Goal: Task Accomplishment & Management: Manage account settings

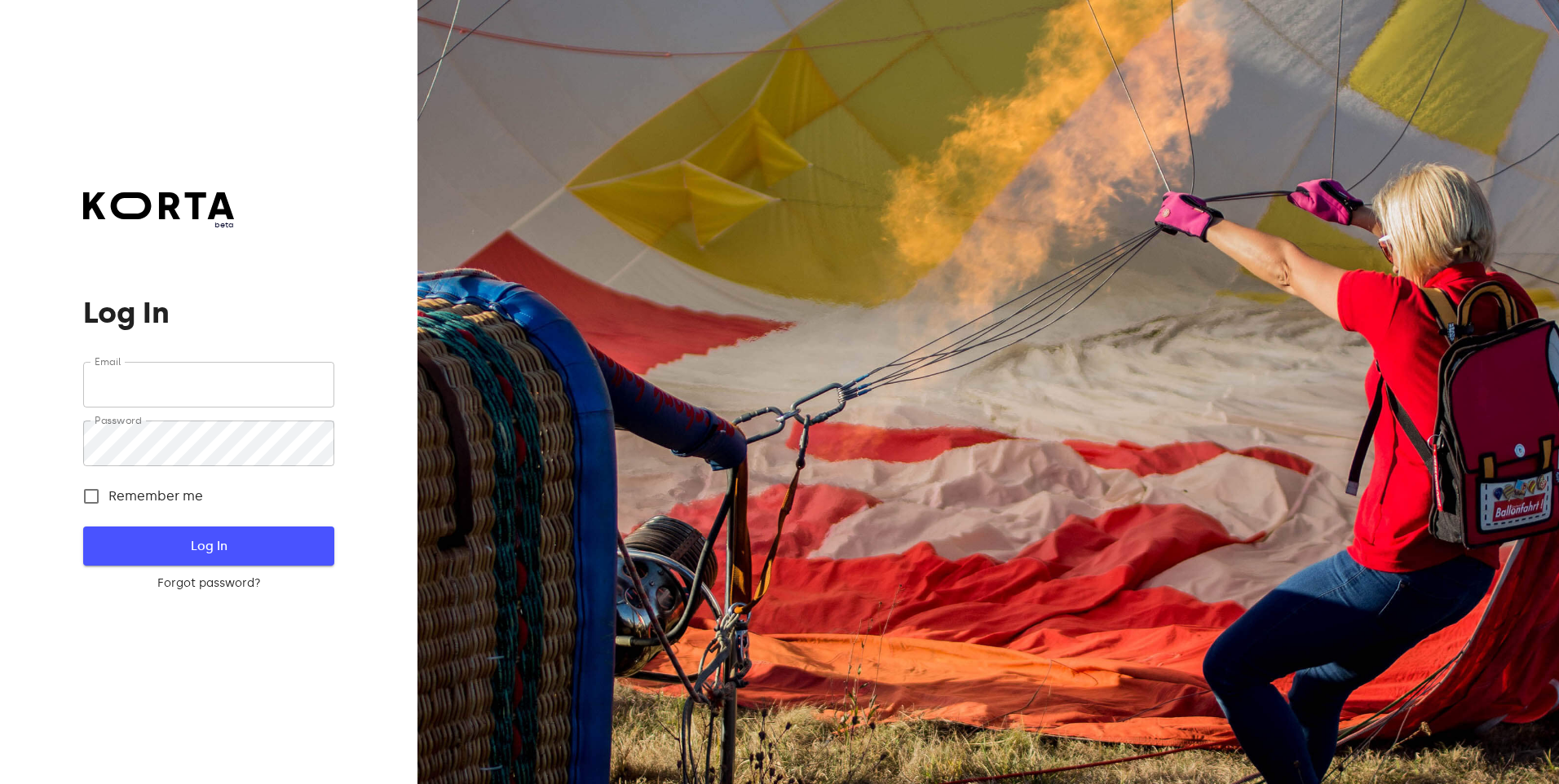
type input "[EMAIL_ADDRESS][DOMAIN_NAME]"
click at [216, 538] on span "Log In" at bounding box center [208, 546] width 198 height 22
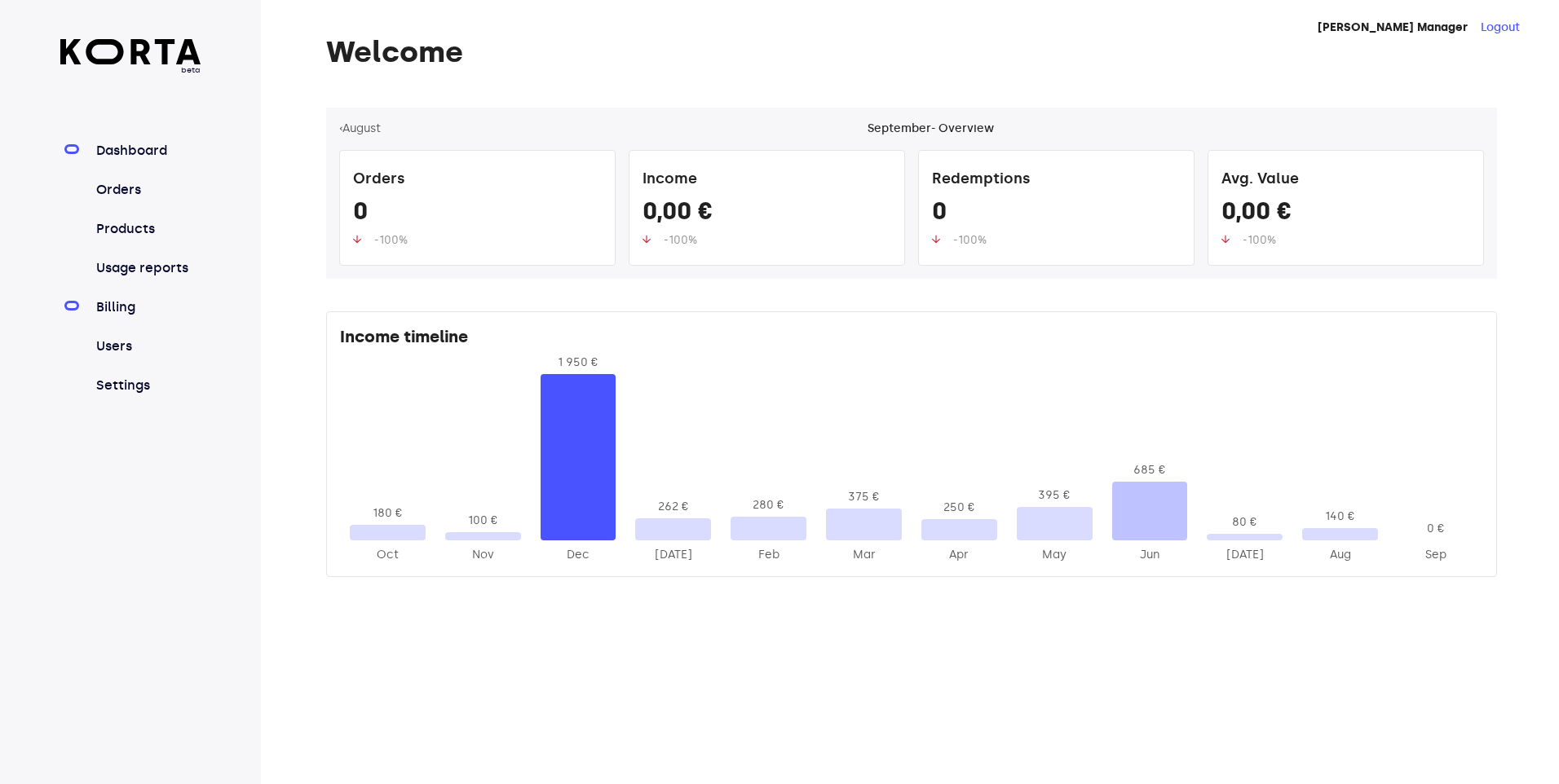
click at [109, 305] on link "Billing" at bounding box center [147, 308] width 109 height 20
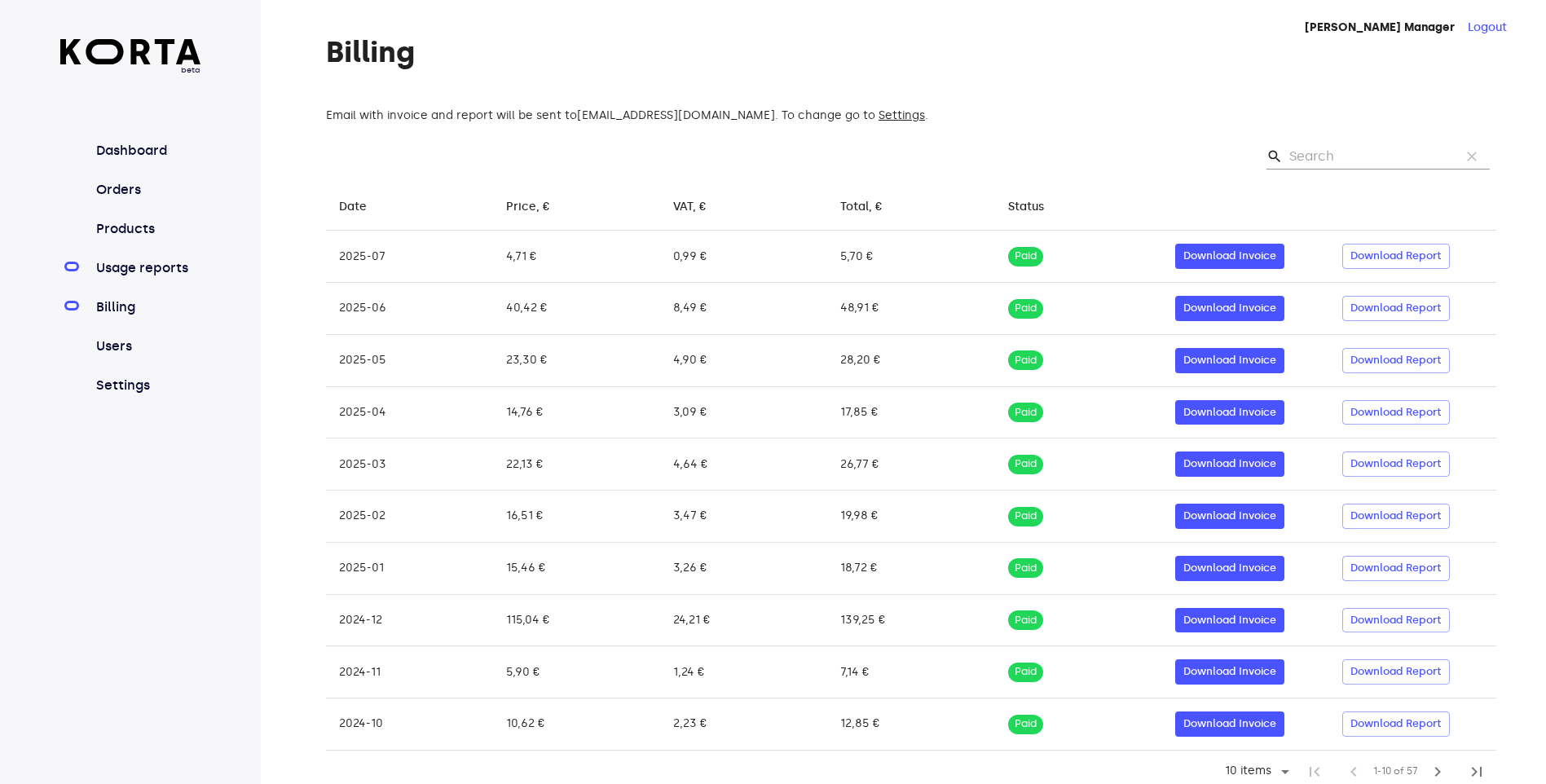
click at [107, 269] on link "Usage reports" at bounding box center [147, 268] width 109 height 20
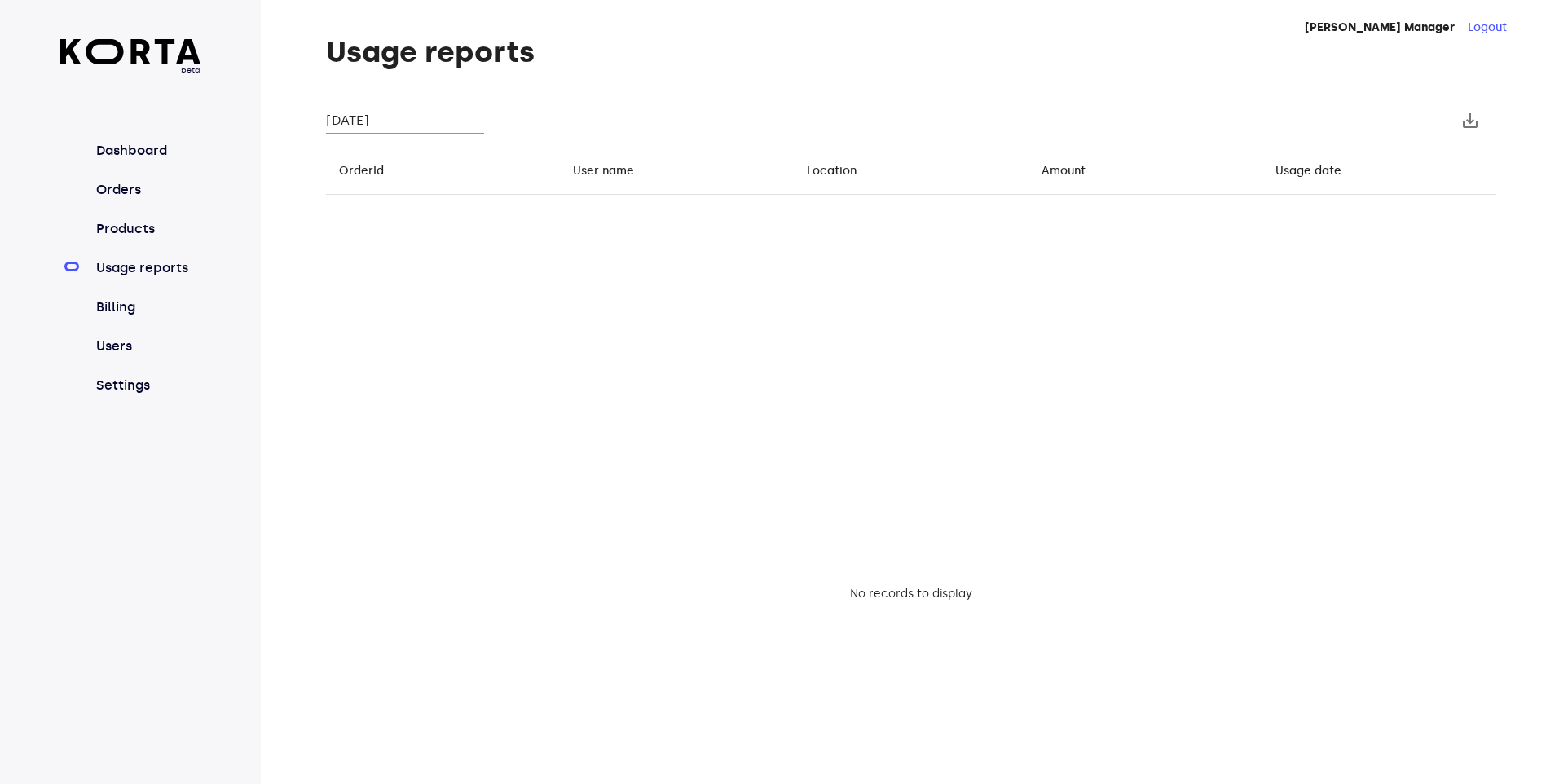
click at [432, 124] on input "[DATE]" at bounding box center [405, 120] width 158 height 26
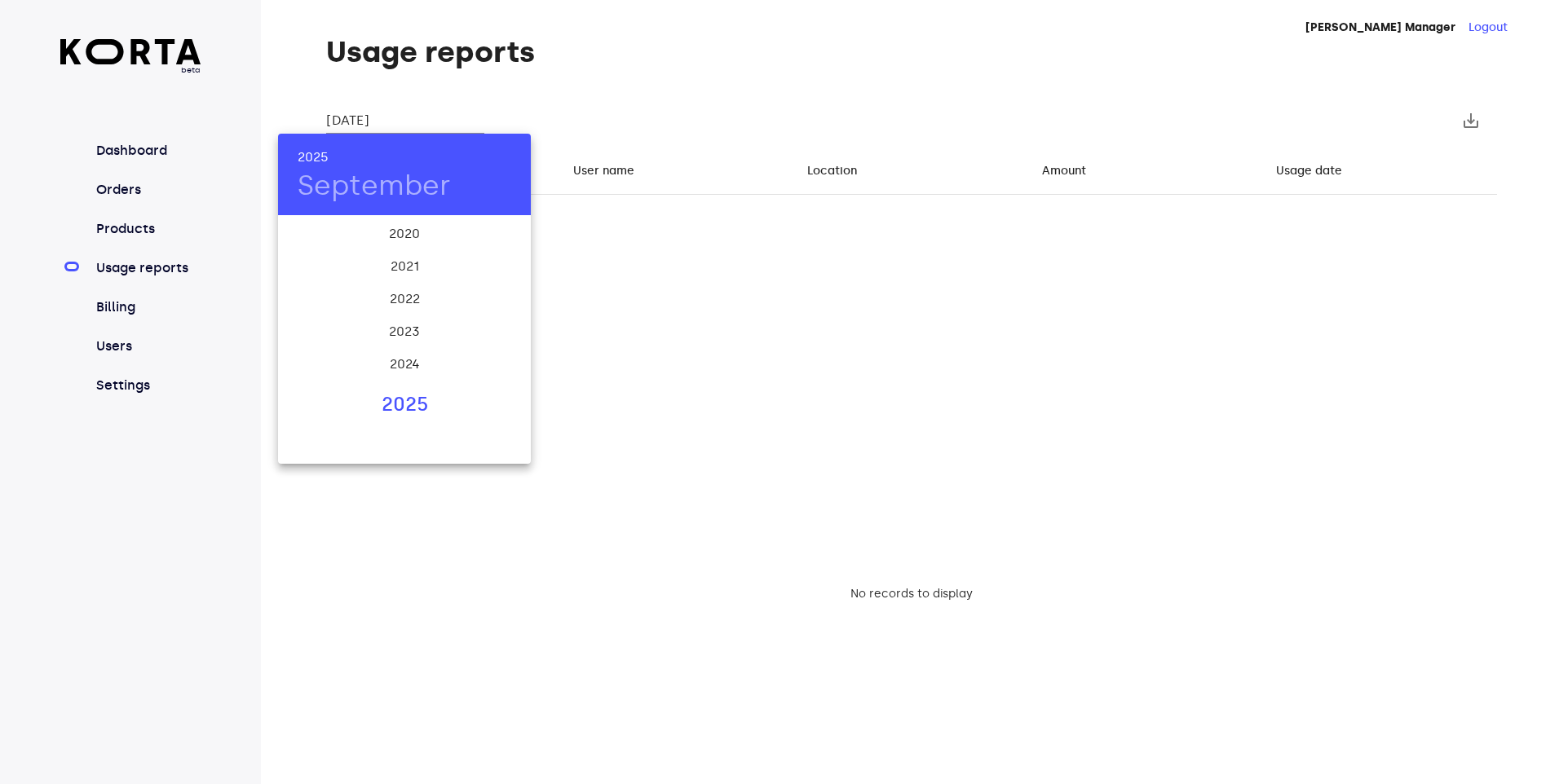
click at [385, 393] on div "2025" at bounding box center [405, 405] width 253 height 32
click at [404, 361] on div "Aug" at bounding box center [404, 370] width 84 height 61
type input "[DATE]"
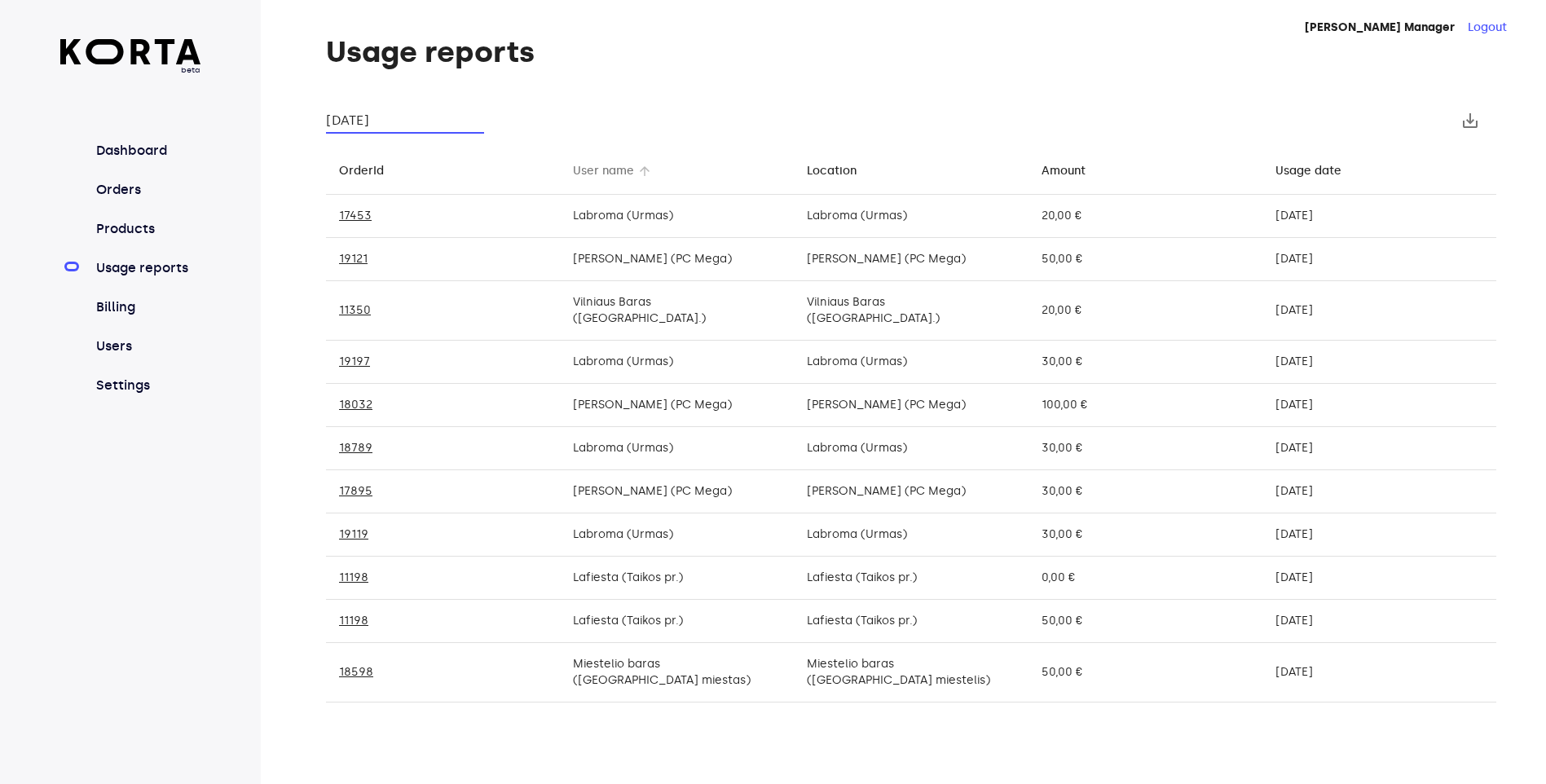
click at [585, 171] on div "User name" at bounding box center [604, 171] width 61 height 20
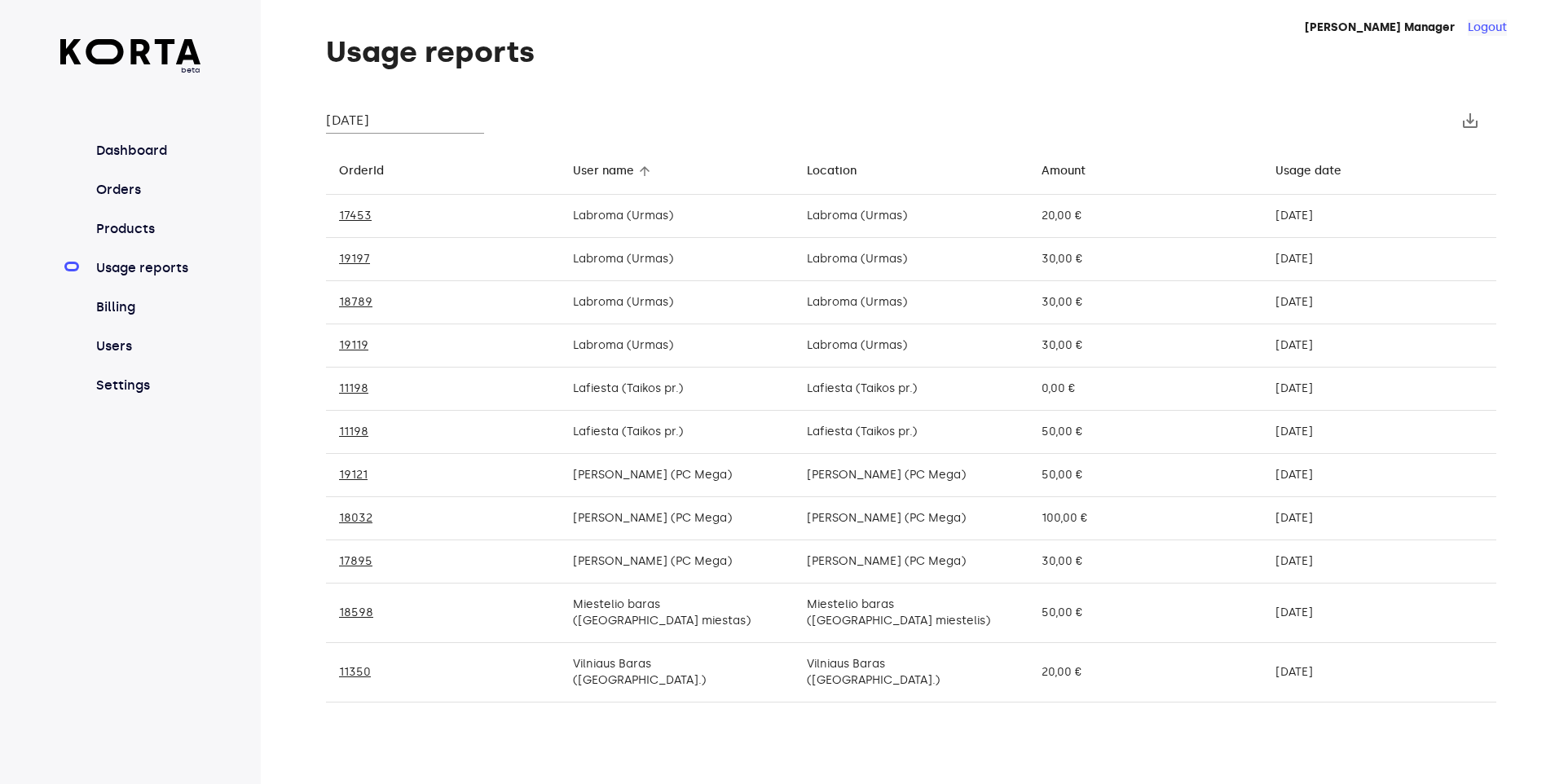
click at [1488, 27] on button "Logout" at bounding box center [1488, 28] width 39 height 16
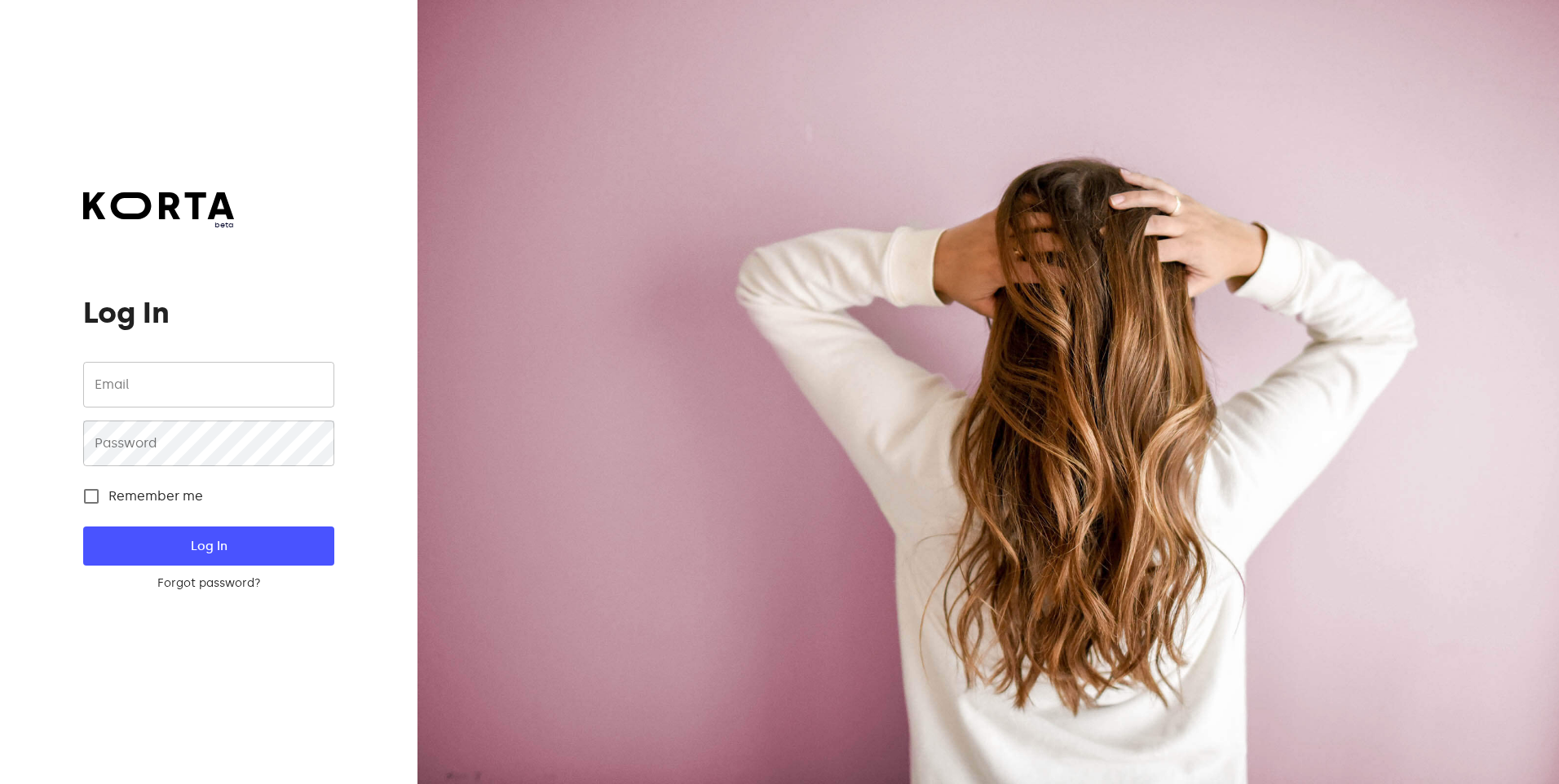
type input "[EMAIL_ADDRESS][DOMAIN_NAME]"
